Goal: Task Accomplishment & Management: Use online tool/utility

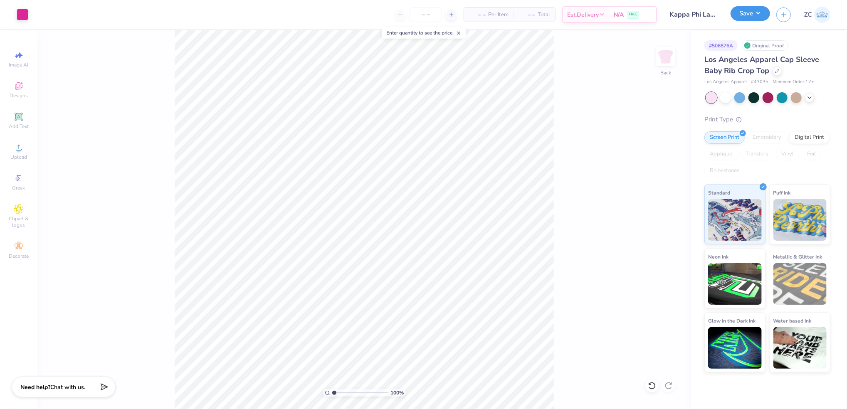
click at [746, 12] on button "Save" at bounding box center [751, 13] width 40 height 15
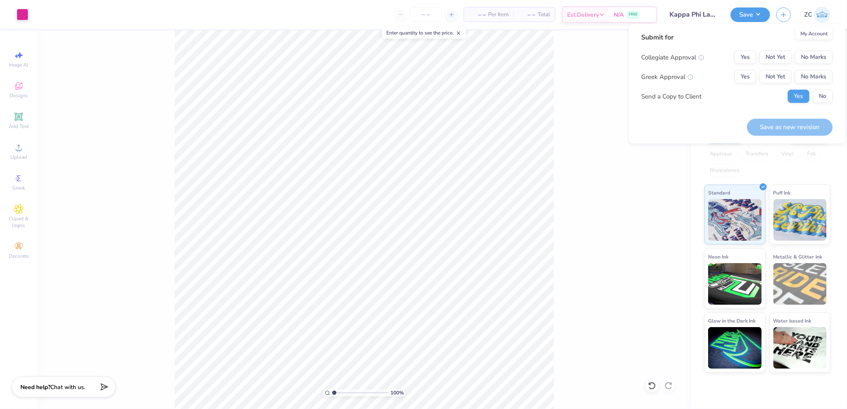
click at [819, 15] on img at bounding box center [822, 15] width 16 height 16
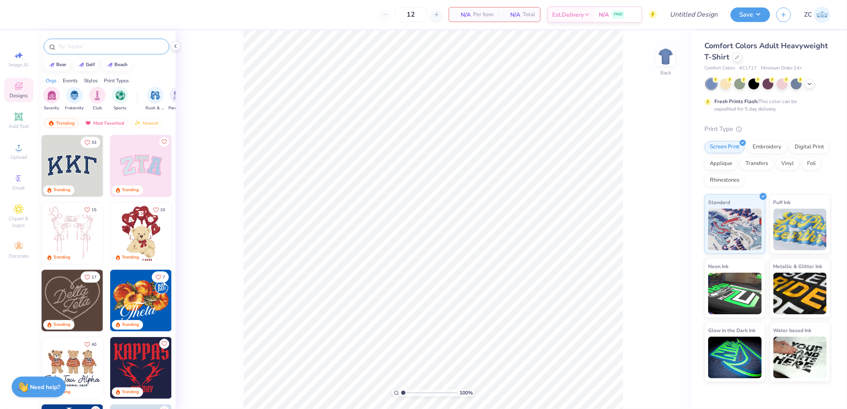
click at [96, 40] on div at bounding box center [107, 47] width 126 height 16
click at [99, 43] on input "text" at bounding box center [110, 46] width 106 height 8
type input "t"
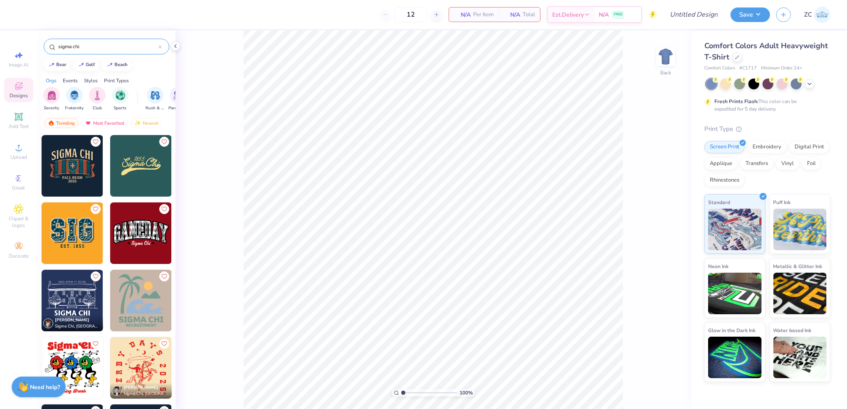
type input "sigma chi"
click at [77, 303] on img at bounding box center [73, 301] width 62 height 62
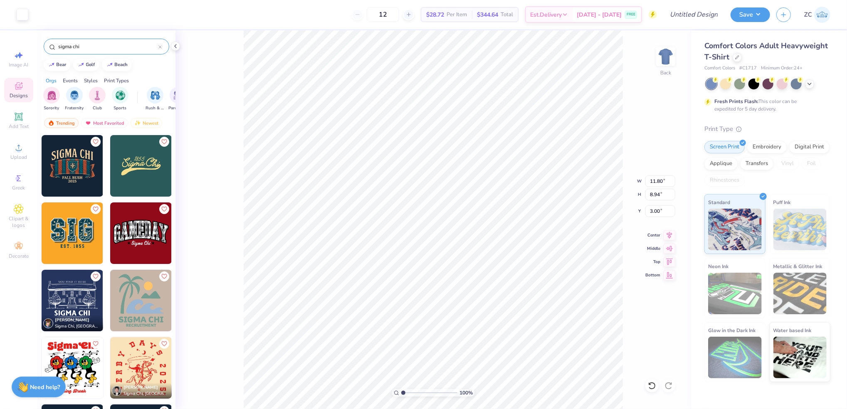
type input "3.82"
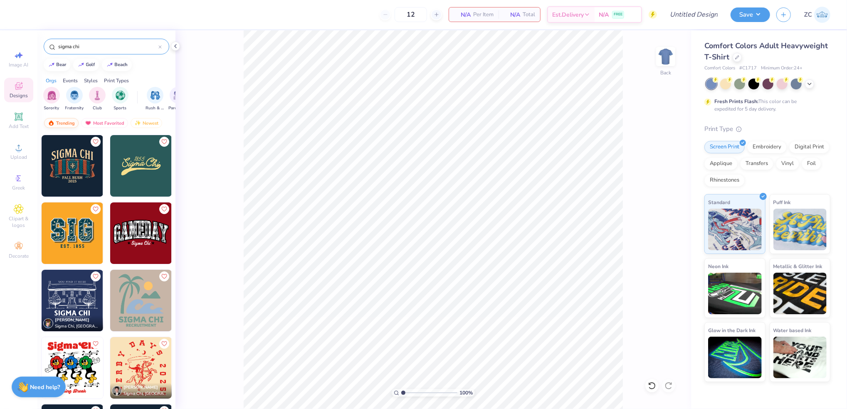
click at [69, 119] on div "Trending" at bounding box center [61, 123] width 35 height 10
click at [63, 122] on div "Trending" at bounding box center [61, 123] width 35 height 10
click at [66, 123] on div "Trending" at bounding box center [61, 123] width 35 height 10
click at [88, 64] on div "golf" at bounding box center [90, 64] width 9 height 5
type input "golf"
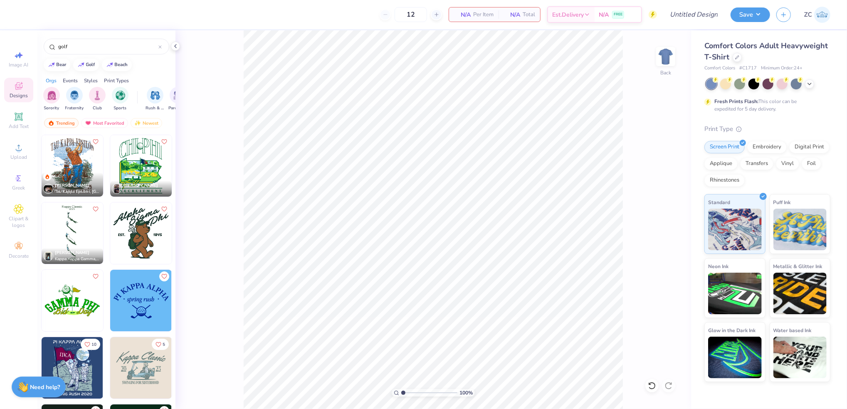
click at [70, 168] on img at bounding box center [73, 166] width 62 height 62
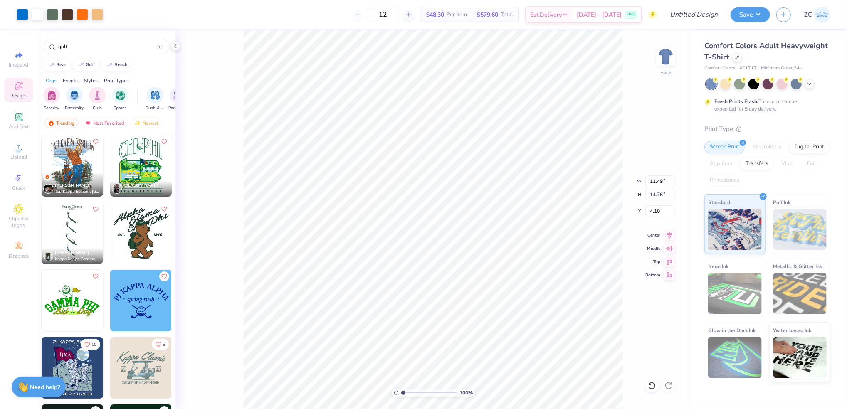
click at [231, 264] on div "100 % Back W 11.49 11.49 " H 14.76 14.76 " Y 4.10 4.10 " Center Middle Top Bott…" at bounding box center [433, 219] width 516 height 379
type input "3.00"
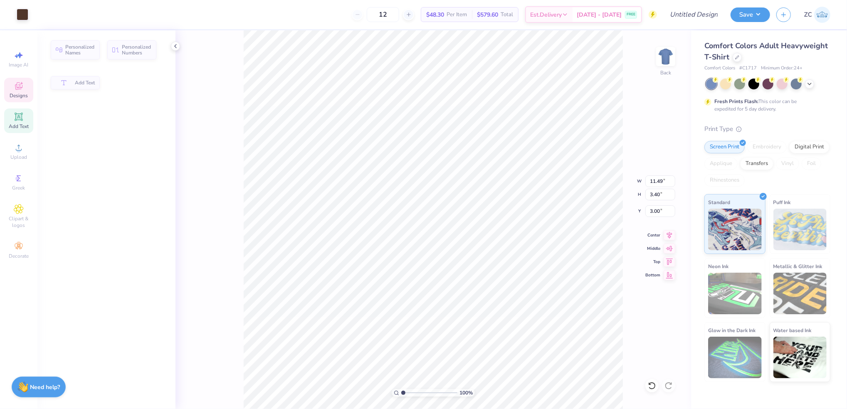
scroll to position [9, 1]
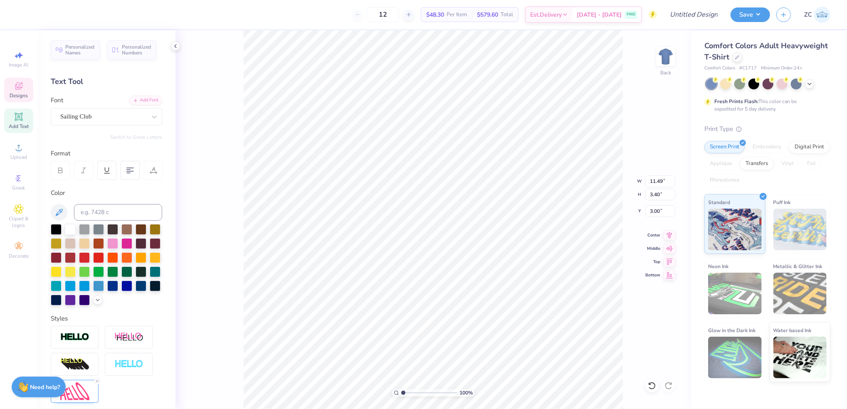
click at [8, 93] on div "Designs" at bounding box center [18, 90] width 29 height 25
click at [15, 90] on icon at bounding box center [19, 86] width 10 height 10
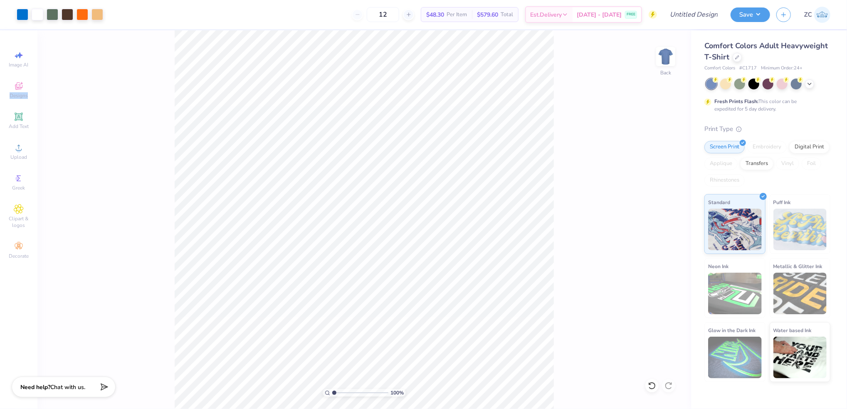
click at [504, 409] on html "Art colors 12 $48.30 Per Item $579.60 Total Est. Delivery Aug 26 - 29 FREE Desi…" at bounding box center [423, 204] width 847 height 409
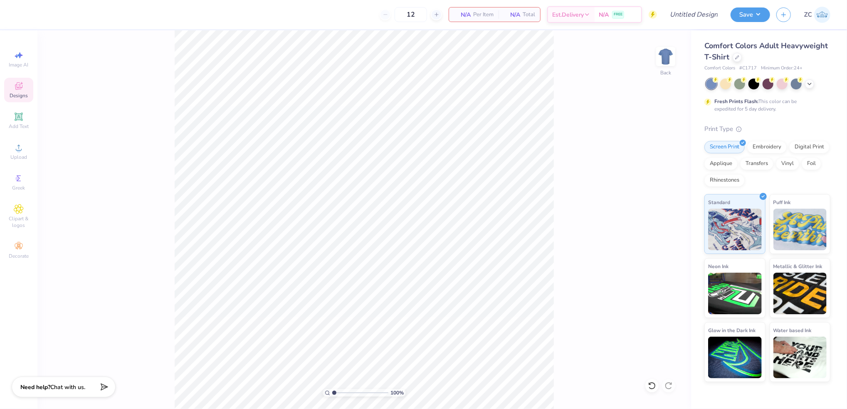
click at [25, 88] on div "Designs" at bounding box center [18, 90] width 29 height 25
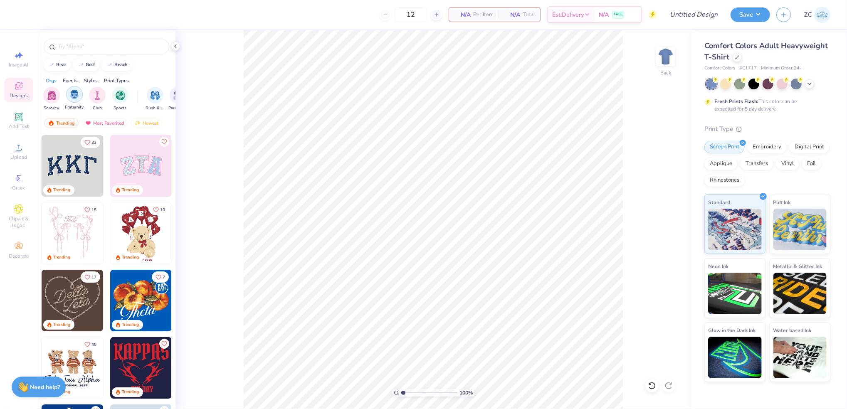
click at [77, 97] on img "filter for Fraternity" at bounding box center [74, 95] width 9 height 10
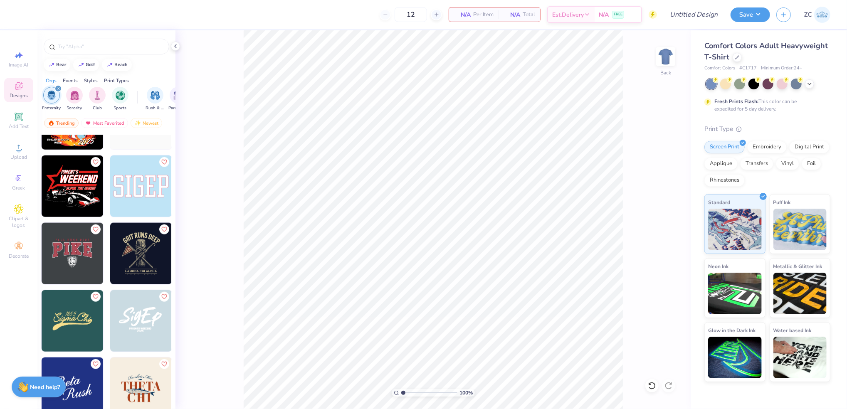
scroll to position [610, 0]
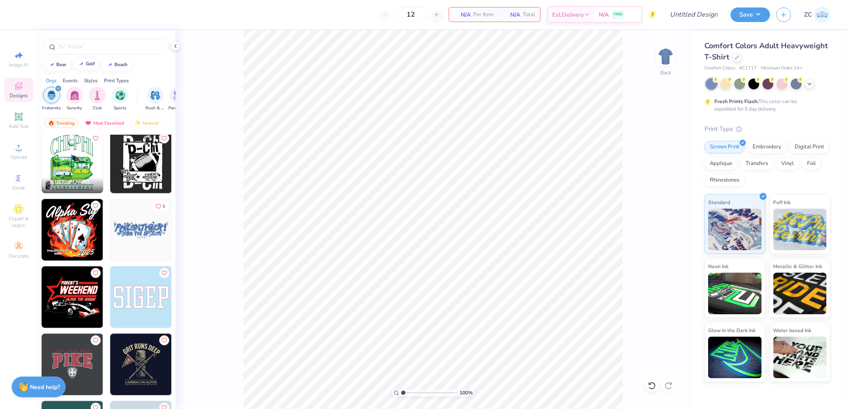
click at [87, 64] on div "golf" at bounding box center [90, 64] width 9 height 5
type input "golf"
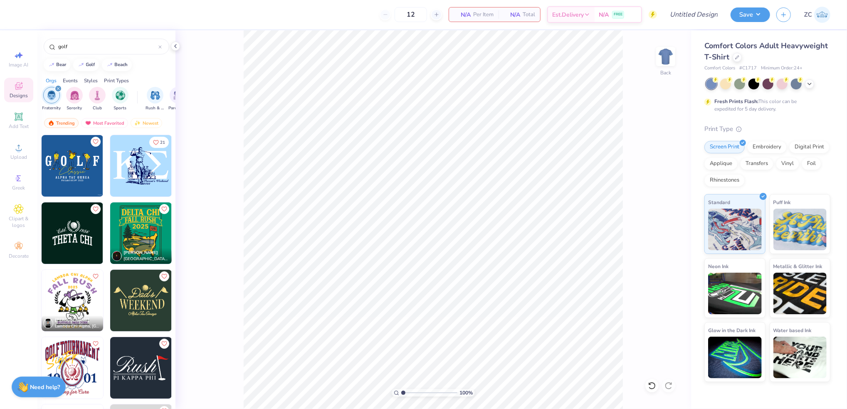
scroll to position [222, 0]
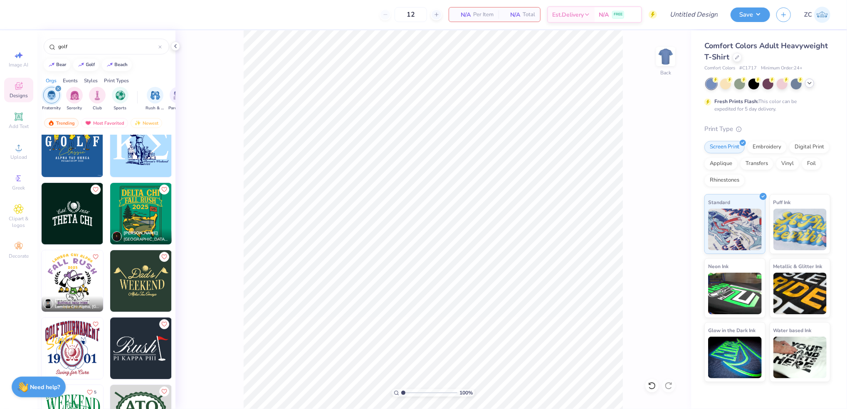
click at [809, 80] on icon at bounding box center [809, 83] width 7 height 7
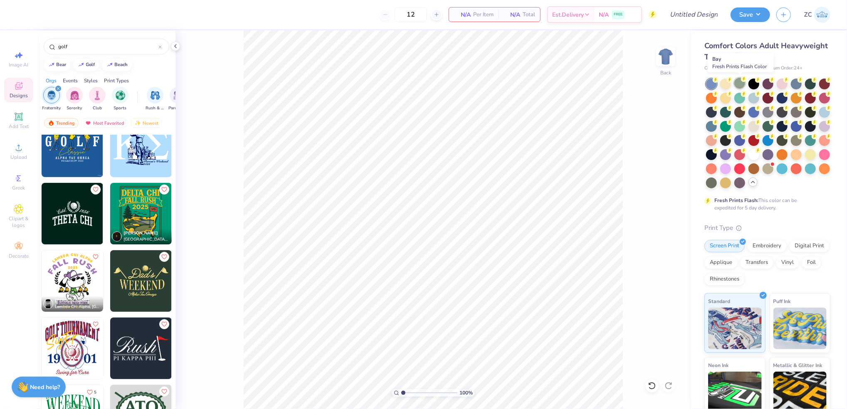
click at [736, 85] on div at bounding box center [739, 83] width 11 height 11
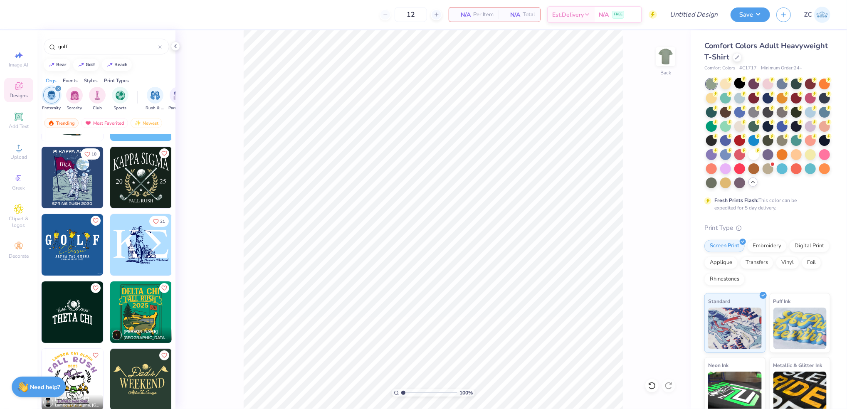
scroll to position [55, 0]
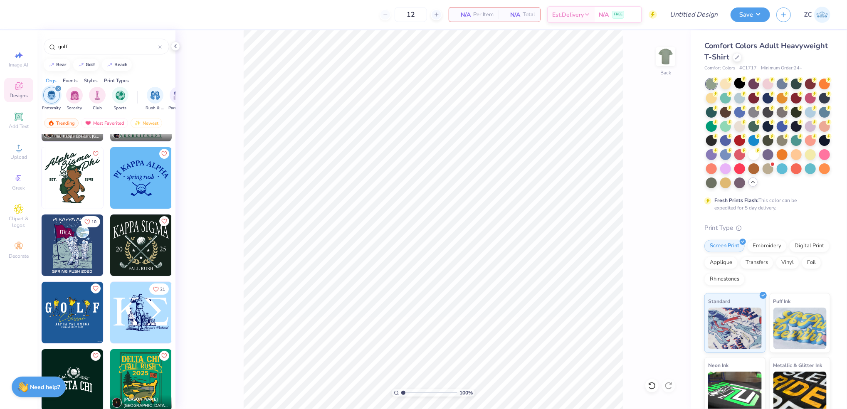
click at [140, 306] on img at bounding box center [141, 313] width 62 height 62
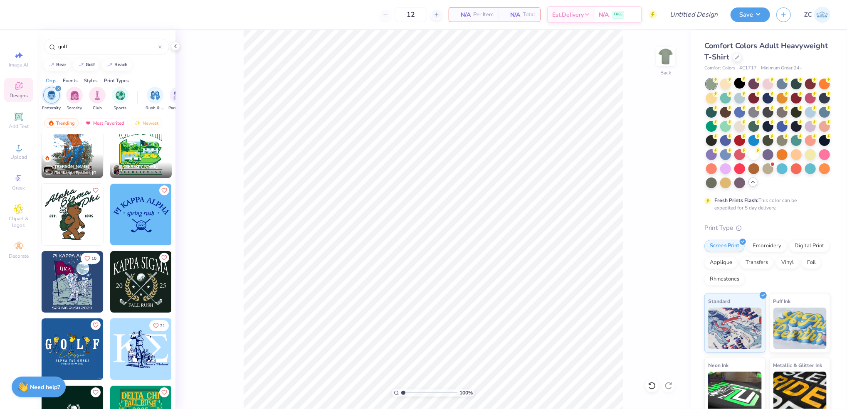
scroll to position [0, 0]
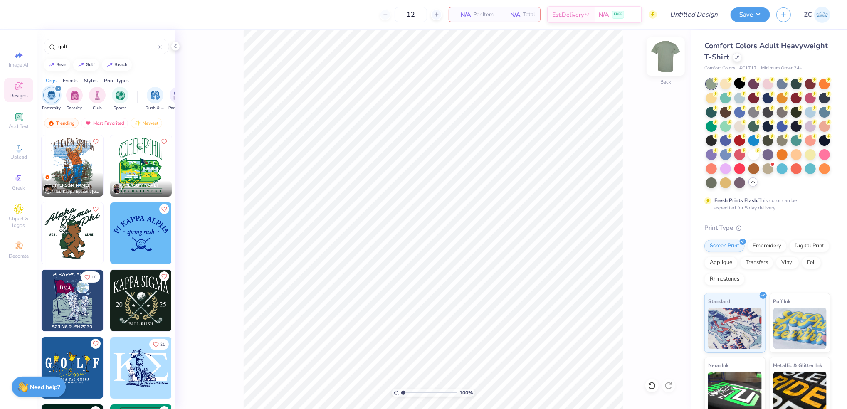
click at [670, 59] on img at bounding box center [665, 56] width 33 height 33
click at [68, 162] on img at bounding box center [73, 166] width 62 height 62
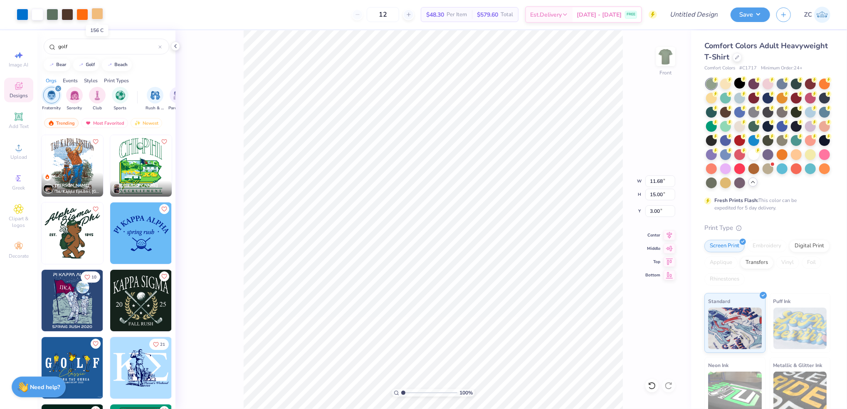
click at [97, 14] on div at bounding box center [97, 14] width 12 height 12
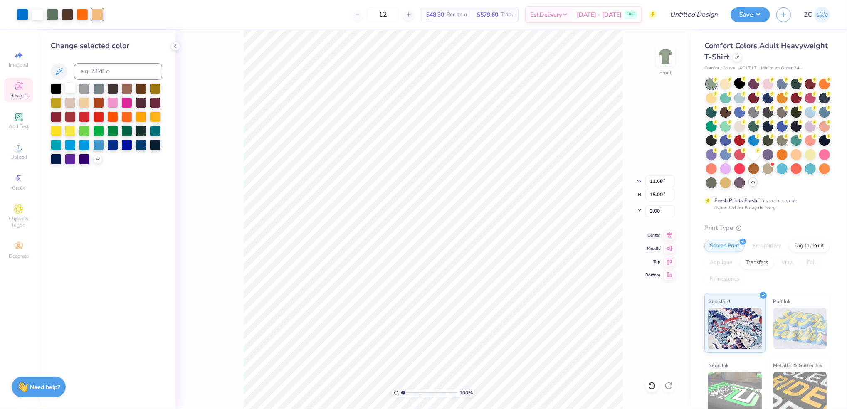
click at [66, 87] on div at bounding box center [70, 87] width 11 height 11
click at [81, 14] on div at bounding box center [83, 14] width 12 height 12
click at [70, 87] on div at bounding box center [70, 87] width 11 height 11
click at [56, 89] on div at bounding box center [56, 87] width 11 height 11
click at [67, 85] on div at bounding box center [70, 87] width 11 height 11
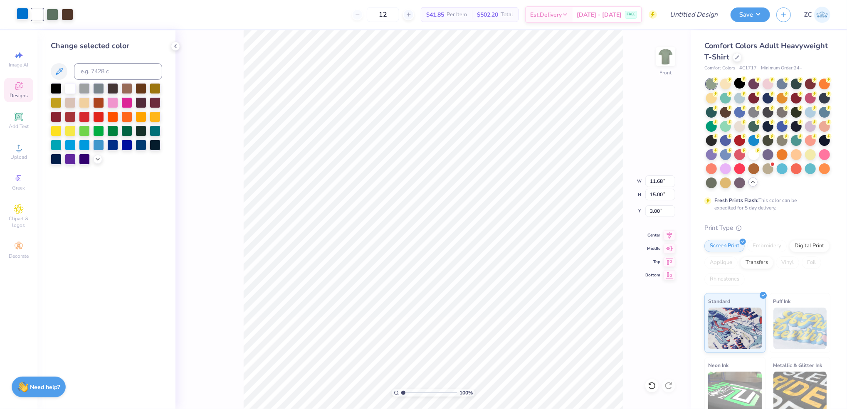
click at [21, 17] on div at bounding box center [23, 14] width 12 height 12
click at [72, 84] on div at bounding box center [70, 87] width 11 height 11
click at [32, 15] on div at bounding box center [38, 14] width 12 height 12
click at [57, 70] on icon at bounding box center [59, 72] width 10 height 10
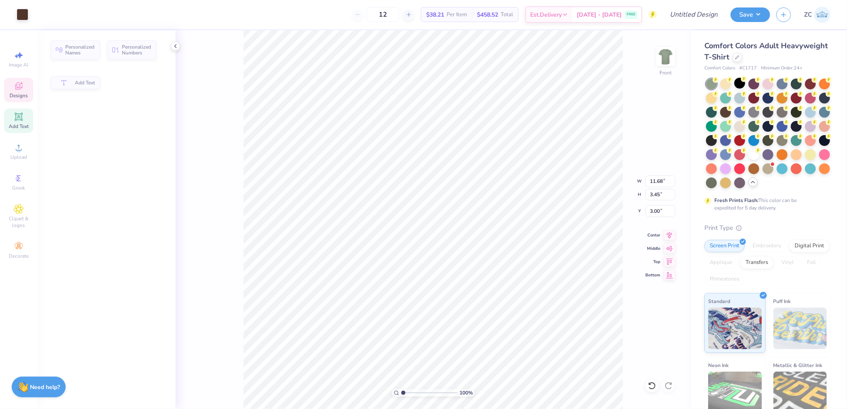
type input "3.45"
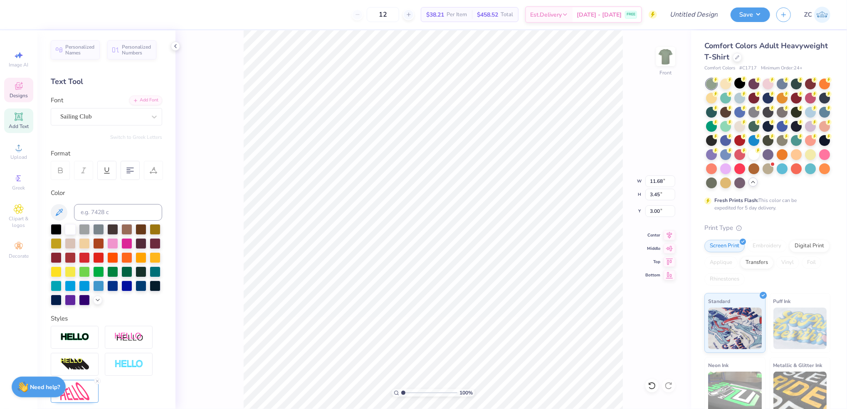
scroll to position [9, 1]
type textarea "Sigma Chi"
type textarea "Fall"
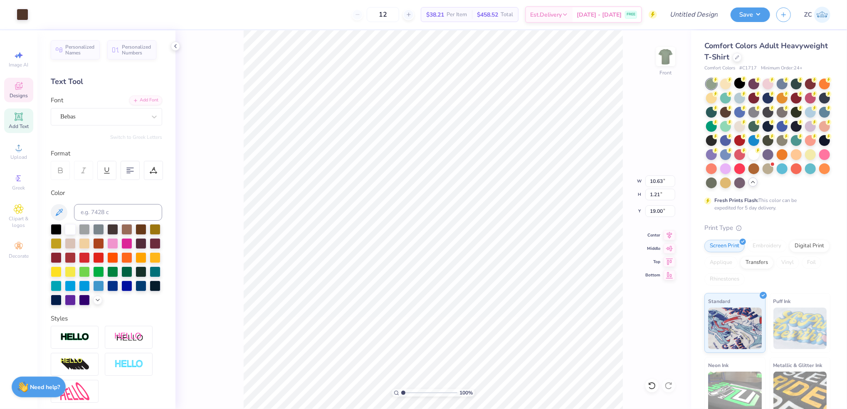
type input "19.00"
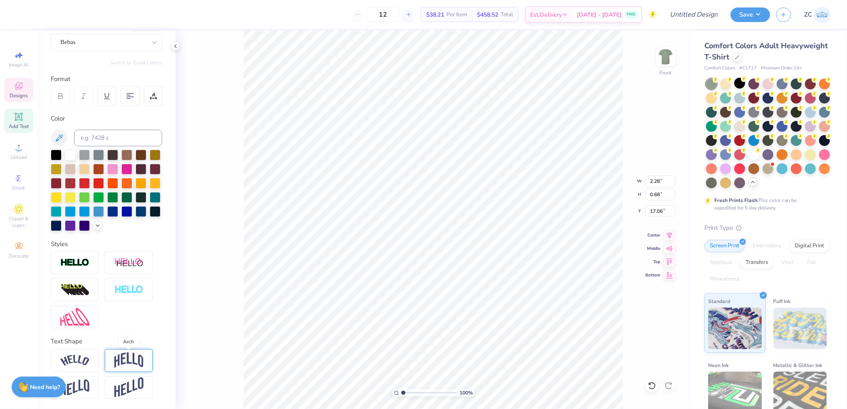
click at [135, 360] on img at bounding box center [128, 361] width 29 height 16
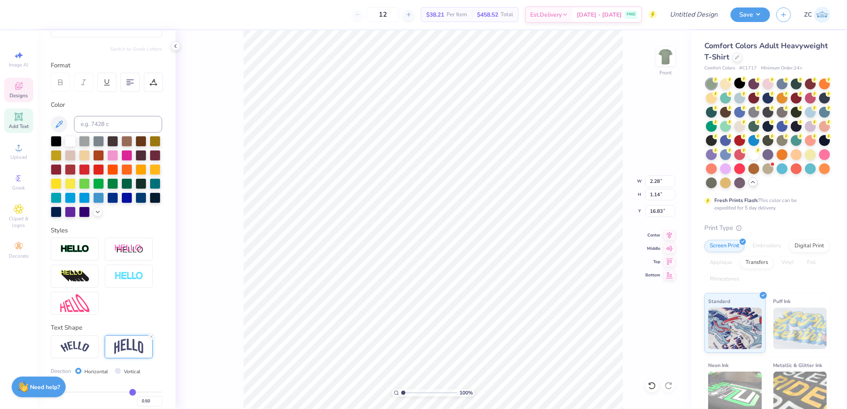
type input "1.14"
type input "16.83"
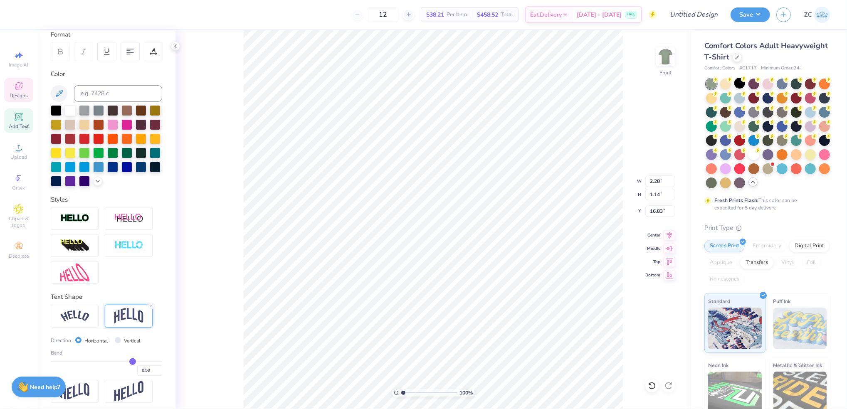
scroll to position [136, 0]
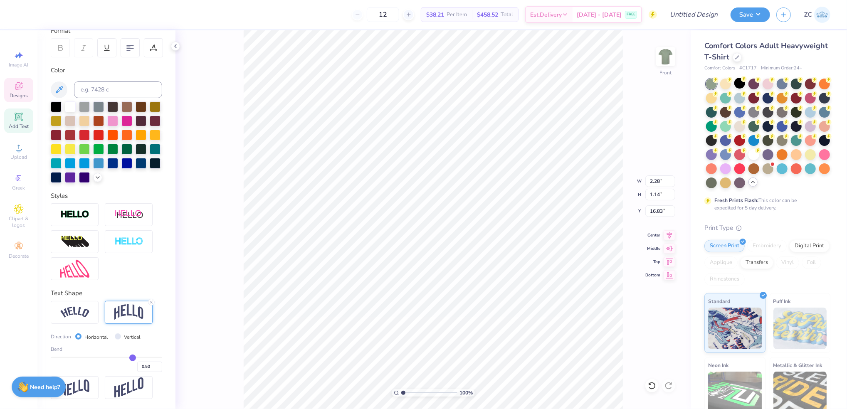
type input "0.44"
type input "0.43"
type input "0.42"
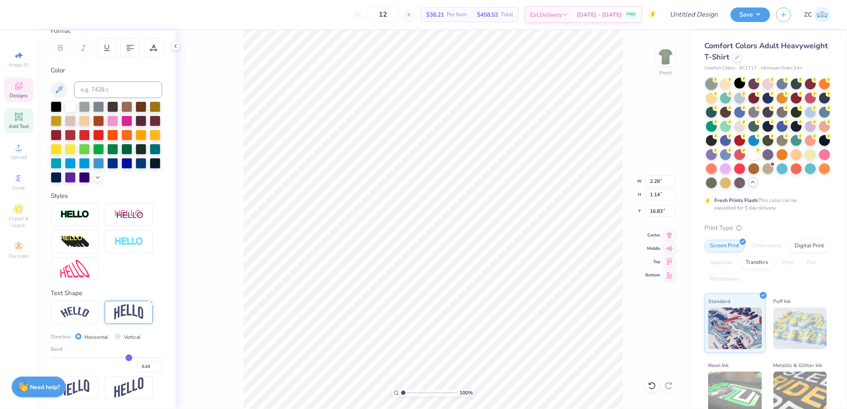
type input "0.42"
type input "0.41"
type input "0.4"
type input "0.40"
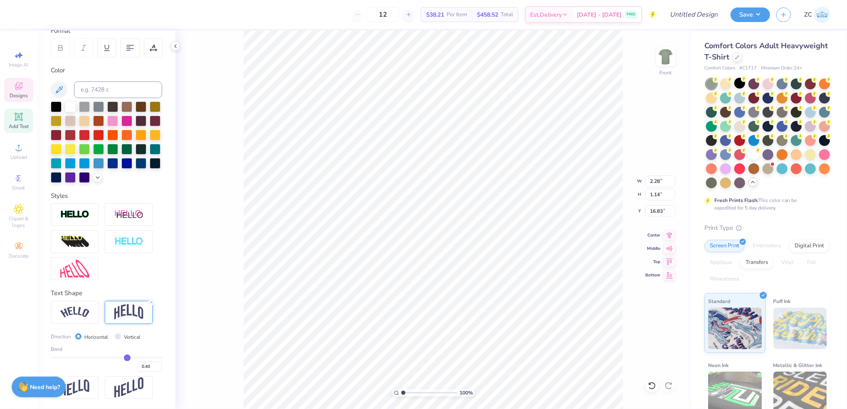
type input "0.39"
type input "0.38"
type input "0.37"
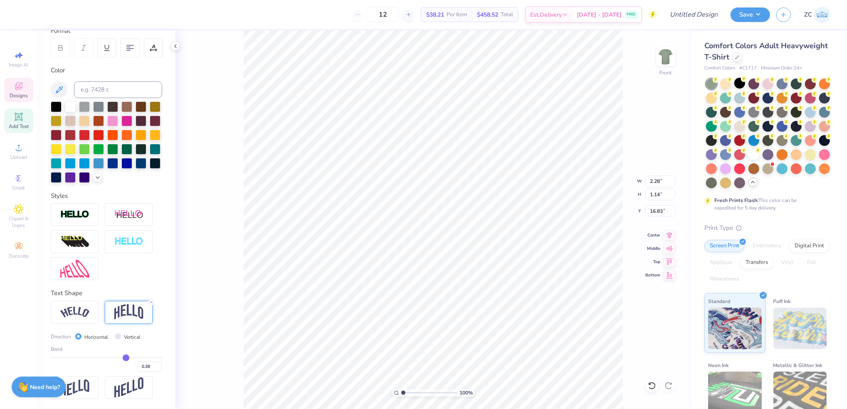
type input "0.37"
type input "0.36"
type input "0.35"
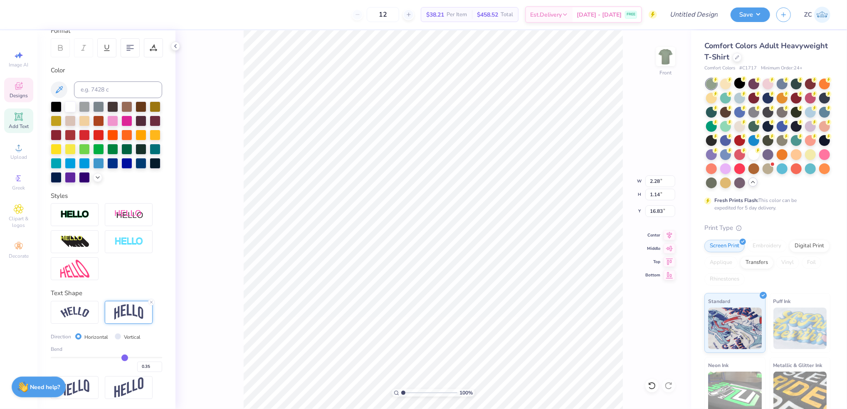
type input "0.34"
type input "0.33"
drag, startPoint x: 123, startPoint y: 359, endPoint x: 112, endPoint y: 358, distance: 10.9
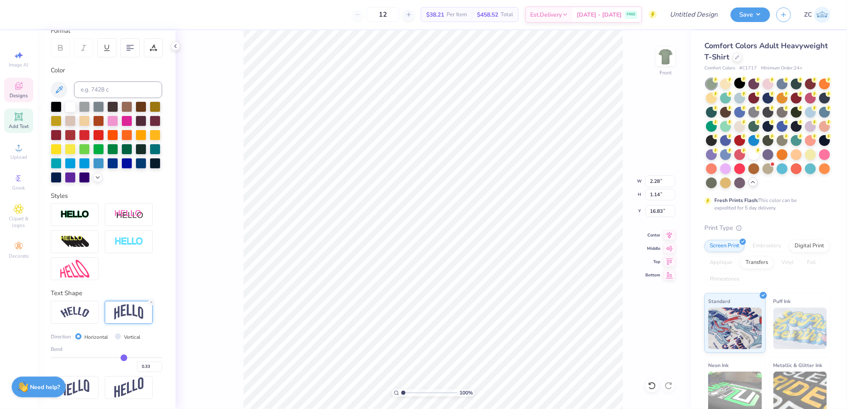
type input "0.22"
click at [112, 357] on input "range" at bounding box center [106, 357] width 111 height 1
type input "0.22"
type input "0.97"
type input "16.91"
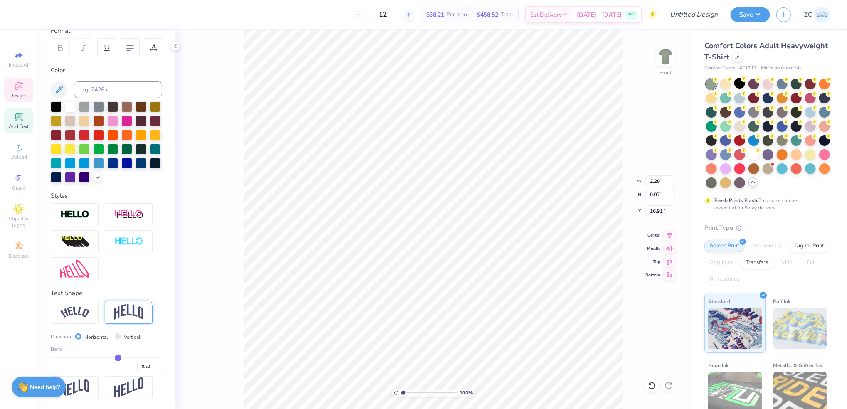
drag, startPoint x: 114, startPoint y: 357, endPoint x: 108, endPoint y: 357, distance: 5.8
type input "0.12"
click at [108, 357] on input "range" at bounding box center [106, 357] width 111 height 1
type input "0.12"
type input "0.87"
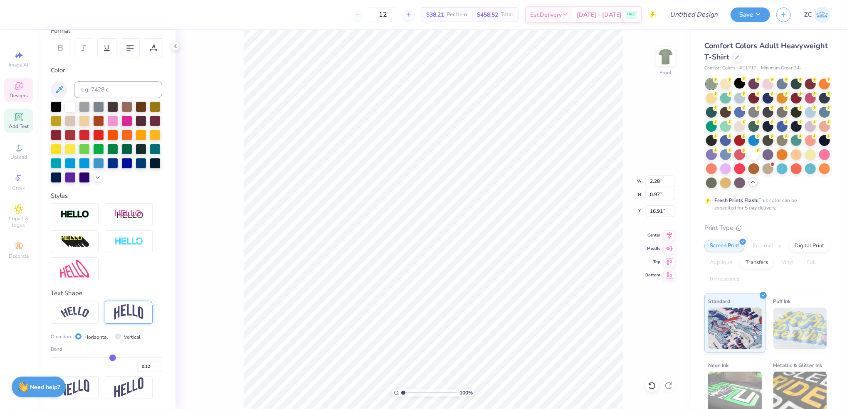
type input "16.96"
click at [239, 323] on div "100 % Front W 2.28 2.28 " H 0.87 0.87 " Y 16.96 16.96 " Center Middle Top Bottom" at bounding box center [433, 219] width 516 height 379
type input "16.79"
type input "3.02"
type input "1.03"
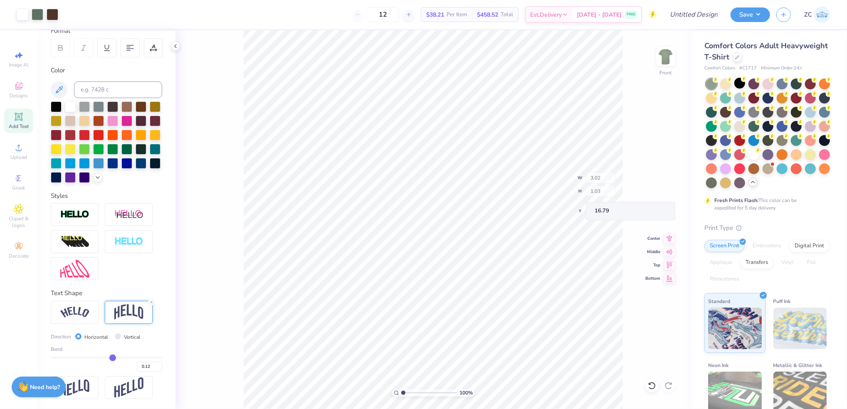
type input "16.54"
click at [226, 267] on div "100 % Front W 3.02 3.02 " H 1.03 1.03 " Y 16.54 16.54 " Center Middle Top Bottom" at bounding box center [433, 219] width 516 height 379
type input "17.00"
click at [79, 314] on img at bounding box center [74, 312] width 29 height 11
type input "3.21"
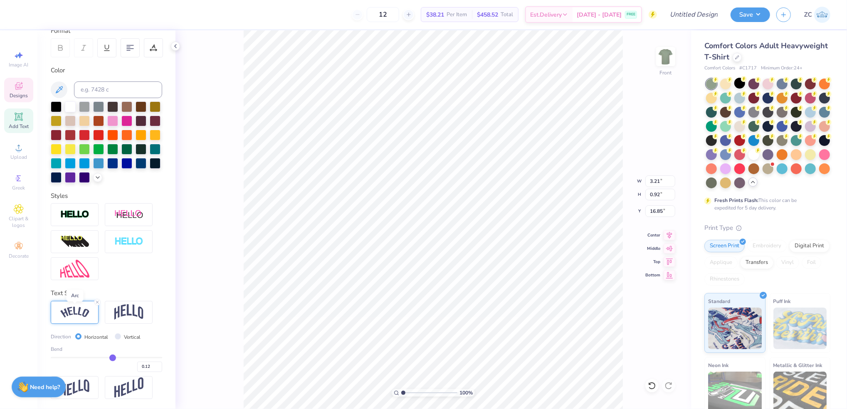
type input "0.92"
type input "16.85"
click at [96, 300] on icon at bounding box center [97, 302] width 5 height 5
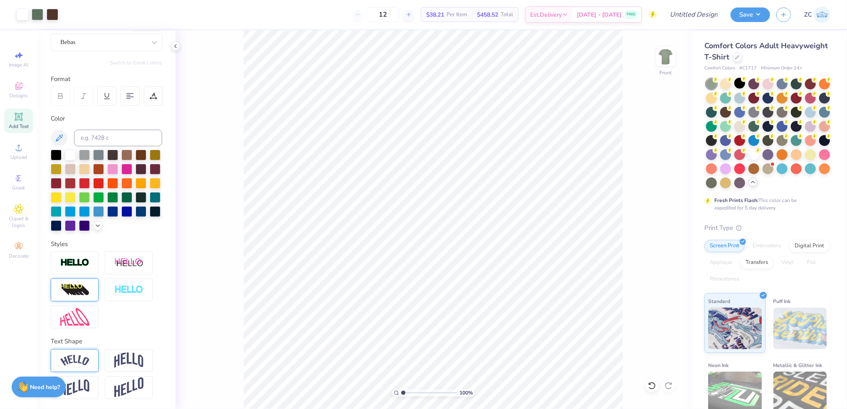
scroll to position [88, 0]
type input "1.06"
type input "17.31"
type input "1.07"
type input "17.96"
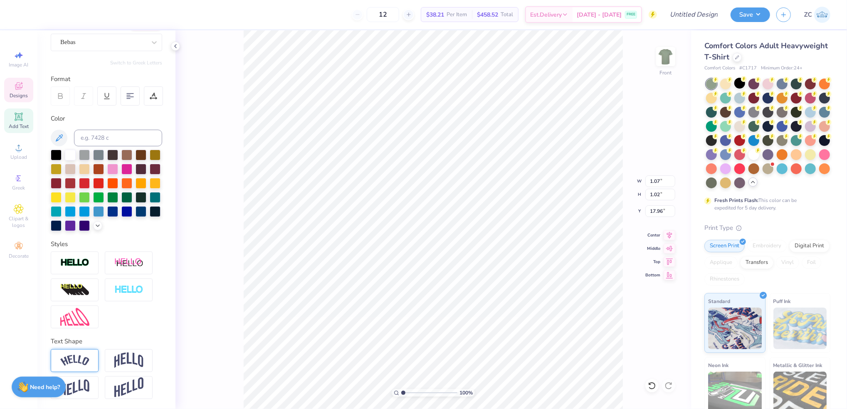
type input "1.06"
type textarea "2025"
type input "18.11"
click at [238, 268] on div "100 % Front W 3.02 3.02 " H 0.89 0.89 " Y 16.79 16.79 " Center Middle Top Bottom" at bounding box center [433, 219] width 516 height 379
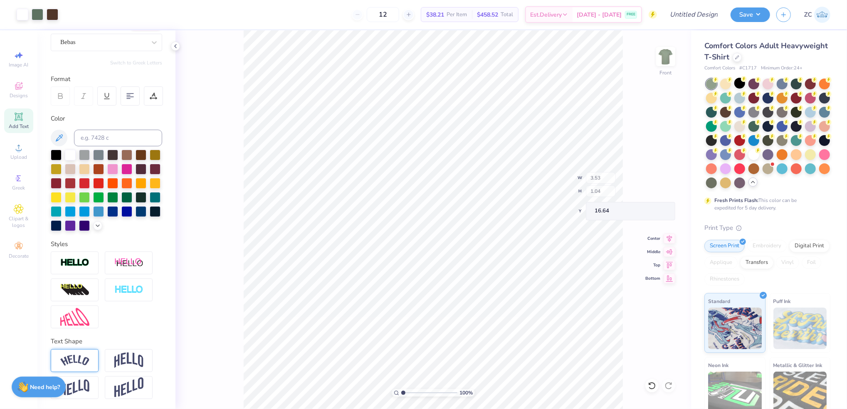
type input "3.53"
type input "1.04"
type input "16.64"
type input "16.79"
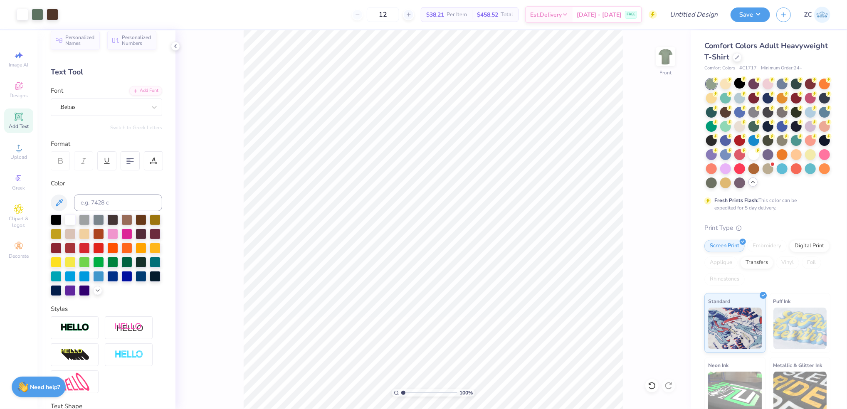
scroll to position [0, 0]
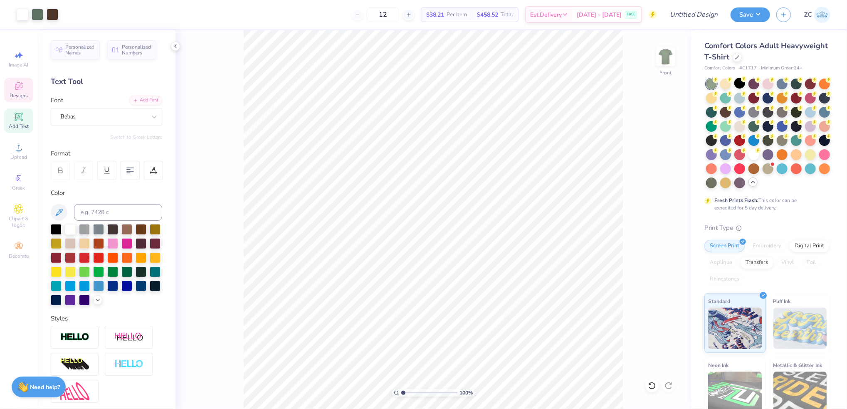
click at [22, 91] on icon at bounding box center [19, 86] width 10 height 10
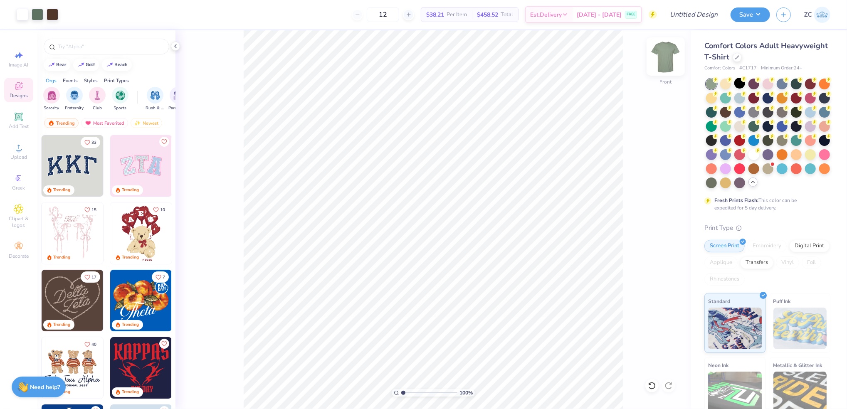
click at [665, 53] on img at bounding box center [665, 56] width 33 height 33
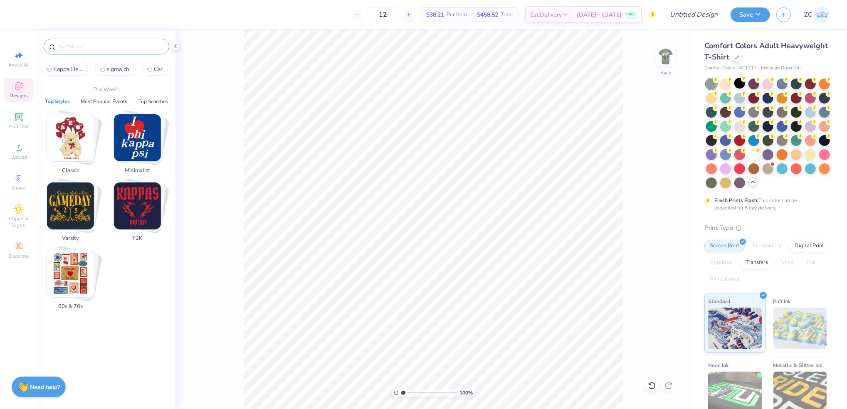
click at [119, 47] on input "text" at bounding box center [110, 46] width 106 height 8
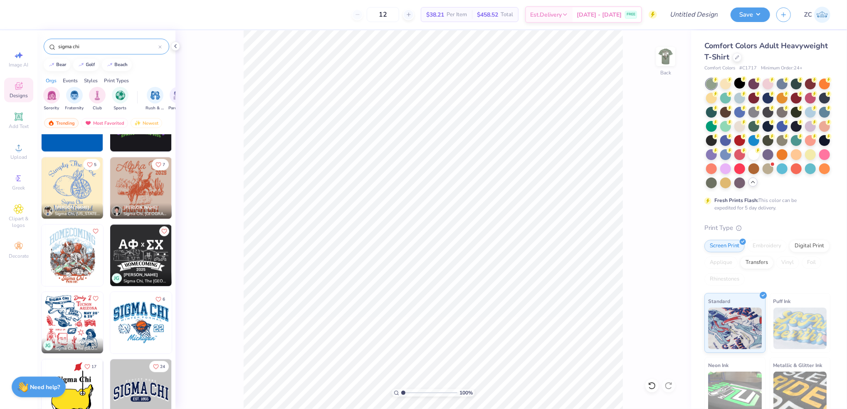
scroll to position [1663, 0]
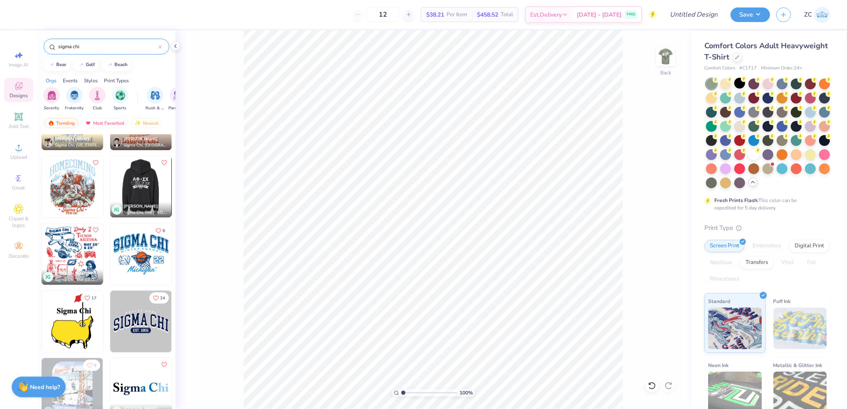
type input "sigma chi"
click at [134, 179] on img at bounding box center [141, 187] width 62 height 62
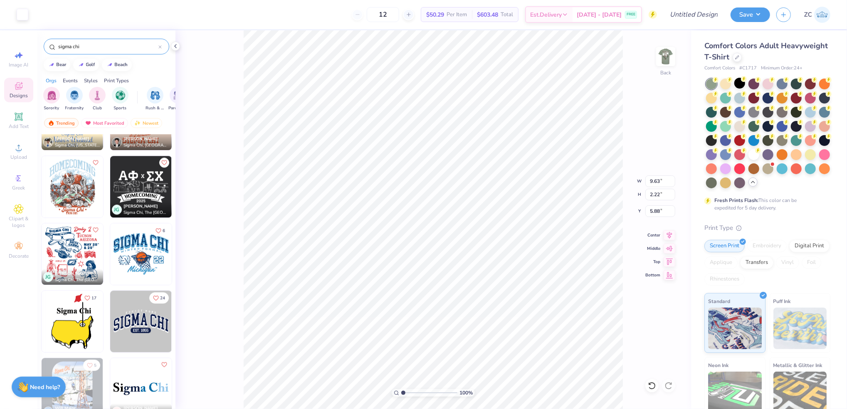
type input "2.22"
type input "5.88"
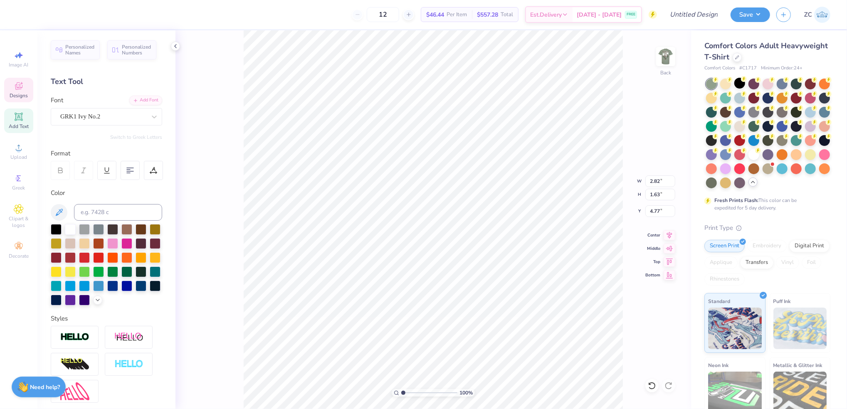
type input "4.77"
type input "3.44"
type input "1.99"
type input "4.05"
type input "3.94"
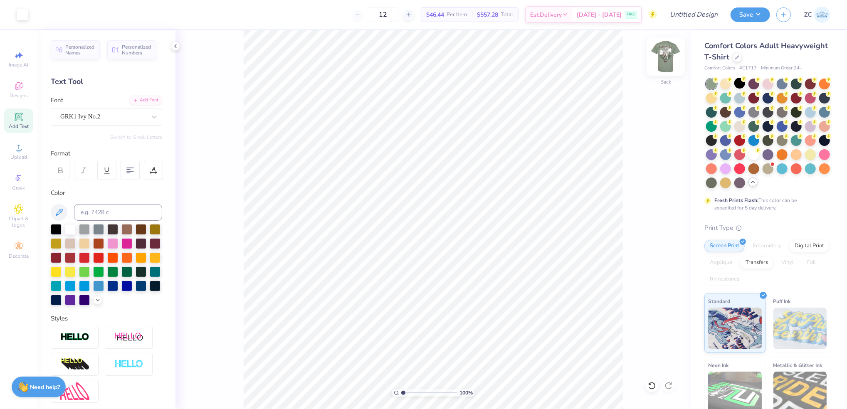
click at [668, 56] on img at bounding box center [665, 56] width 33 height 33
type input "3.88"
click at [662, 67] on img at bounding box center [665, 56] width 33 height 33
drag, startPoint x: 662, startPoint y: 67, endPoint x: 414, endPoint y: 5, distance: 256.1
click at [667, 61] on img at bounding box center [665, 56] width 17 height 17
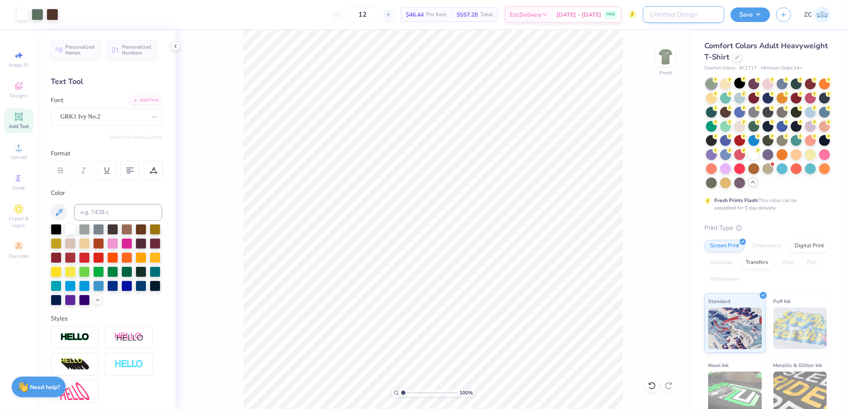
click at [689, 15] on input "Design Title" at bounding box center [684, 14] width 82 height 17
type input "General Merch Sig Chi"
click at [380, 15] on input "12" at bounding box center [383, 14] width 32 height 15
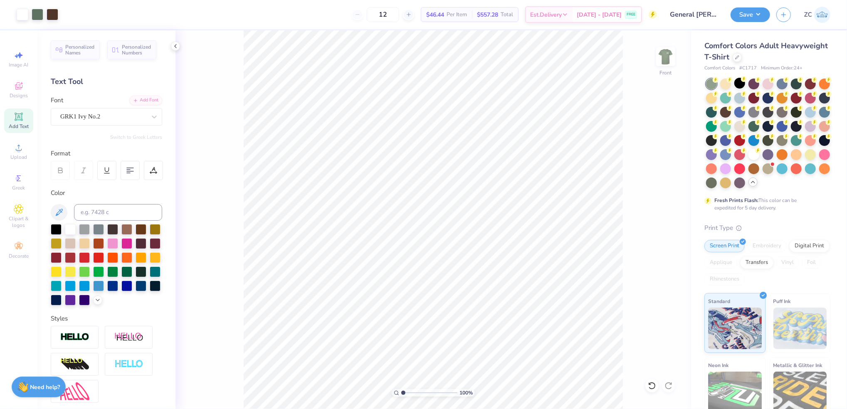
type input "1"
type input "24"
click at [749, 12] on button "Save" at bounding box center [751, 13] width 40 height 15
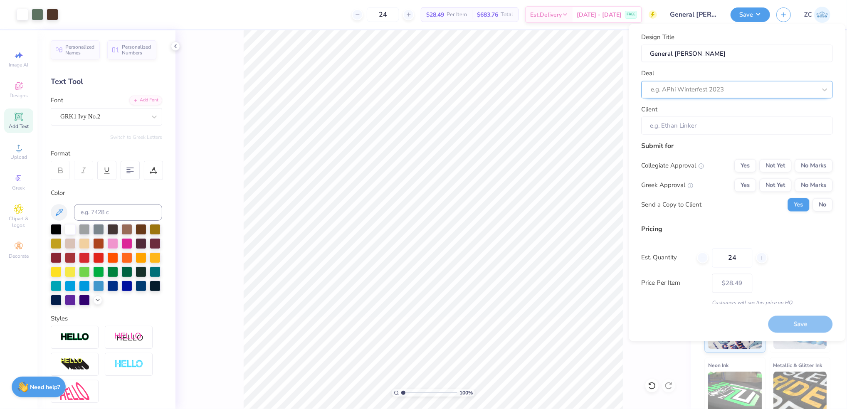
click at [714, 89] on div at bounding box center [734, 89] width 166 height 11
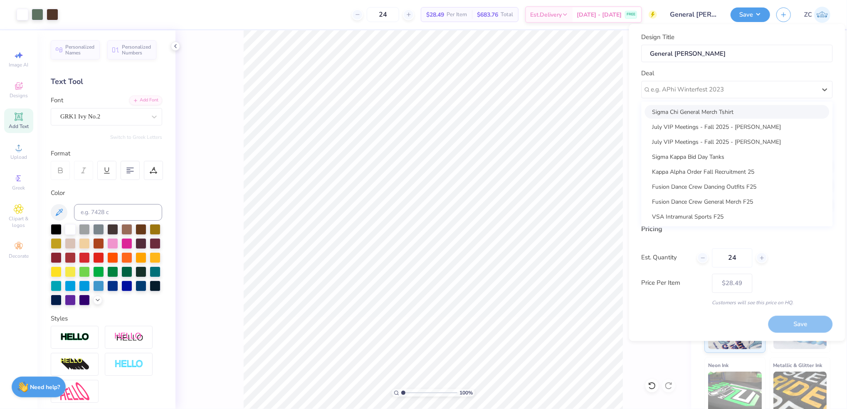
click at [707, 108] on div "Sigma Chi General Merch Tshirt" at bounding box center [737, 112] width 185 height 14
type input "Garrison Collins"
type input "$33.78"
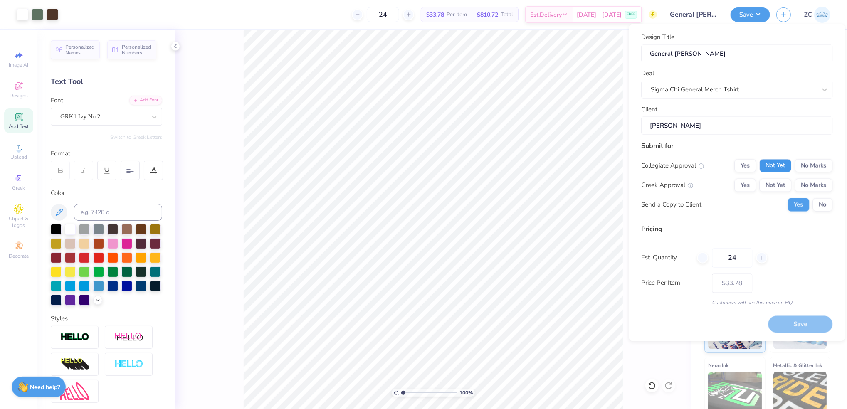
click at [783, 166] on button "Not Yet" at bounding box center [776, 165] width 32 height 13
click at [780, 185] on button "Not Yet" at bounding box center [776, 184] width 32 height 13
click at [699, 255] on div at bounding box center [702, 257] width 11 height 11
click at [701, 255] on icon at bounding box center [703, 258] width 6 height 6
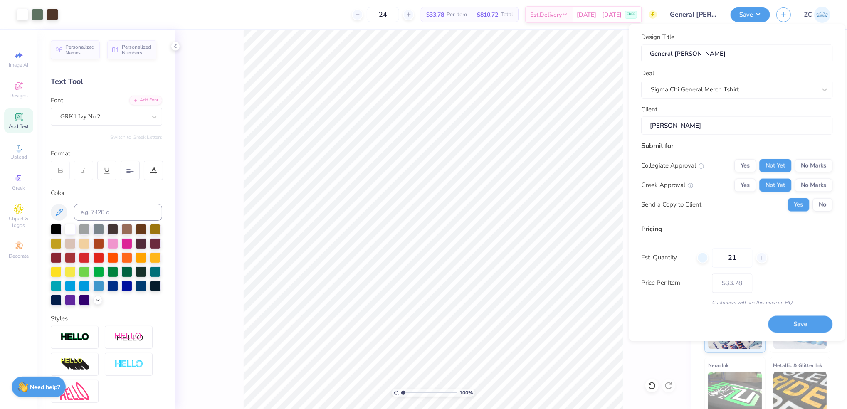
click at [701, 255] on div at bounding box center [702, 257] width 11 height 11
click at [701, 255] on icon at bounding box center [703, 258] width 6 height 6
type input "18"
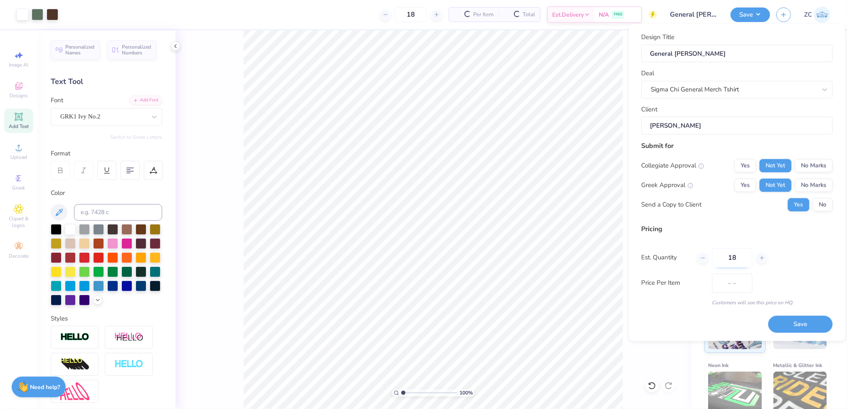
type input "$48.27"
click at [761, 256] on icon at bounding box center [762, 258] width 6 height 6
click at [760, 257] on icon at bounding box center [762, 258] width 6 height 6
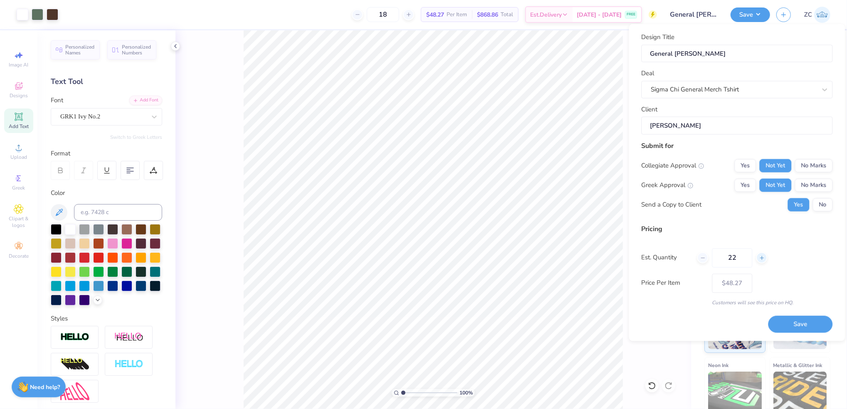
click at [760, 257] on icon at bounding box center [762, 258] width 6 height 6
type input "25"
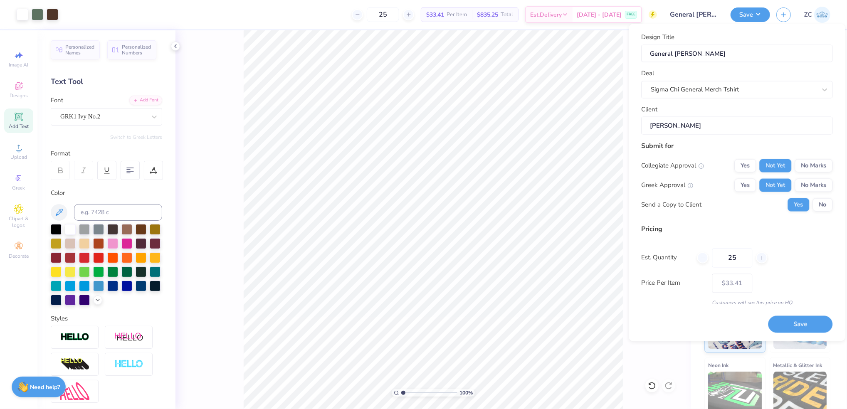
drag, startPoint x: 760, startPoint y: 257, endPoint x: 776, endPoint y: 279, distance: 27.3
click at [783, 279] on div "Price Per Item $33.41" at bounding box center [737, 283] width 191 height 19
click at [817, 207] on button "No" at bounding box center [823, 204] width 20 height 13
click at [808, 320] on button "Save" at bounding box center [801, 324] width 64 height 17
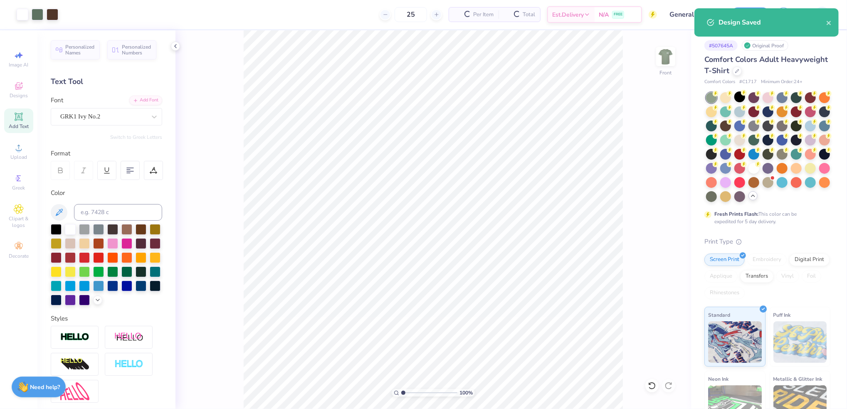
type input "$33.41"
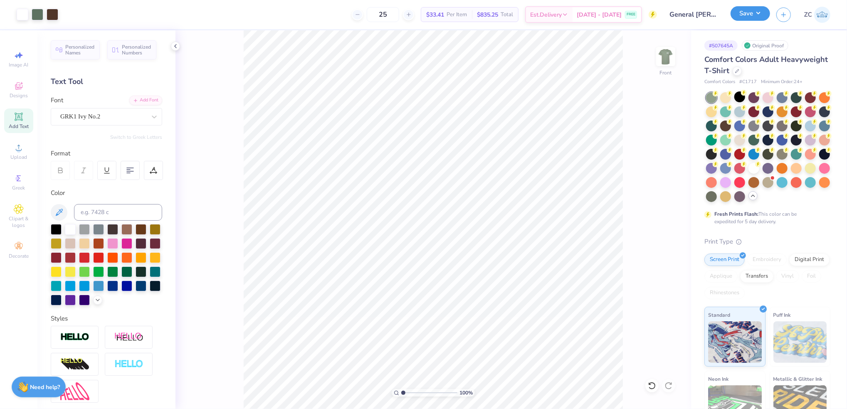
click at [743, 9] on button "Save" at bounding box center [751, 13] width 40 height 15
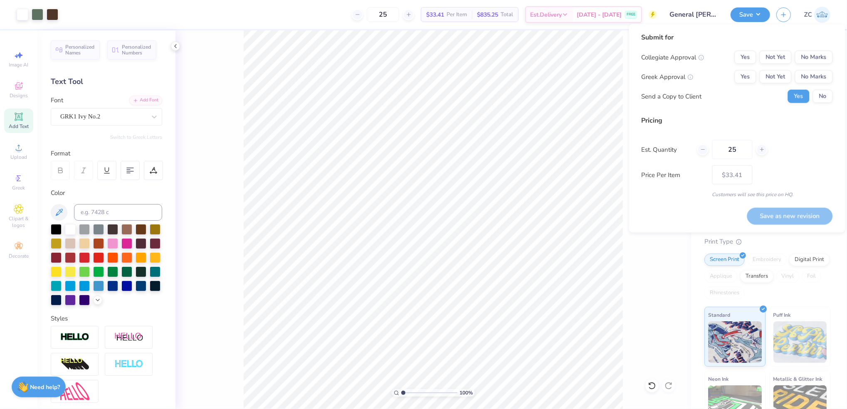
click at [207, 65] on div "100 % Front" at bounding box center [433, 219] width 516 height 379
